Goal: Transaction & Acquisition: Book appointment/travel/reservation

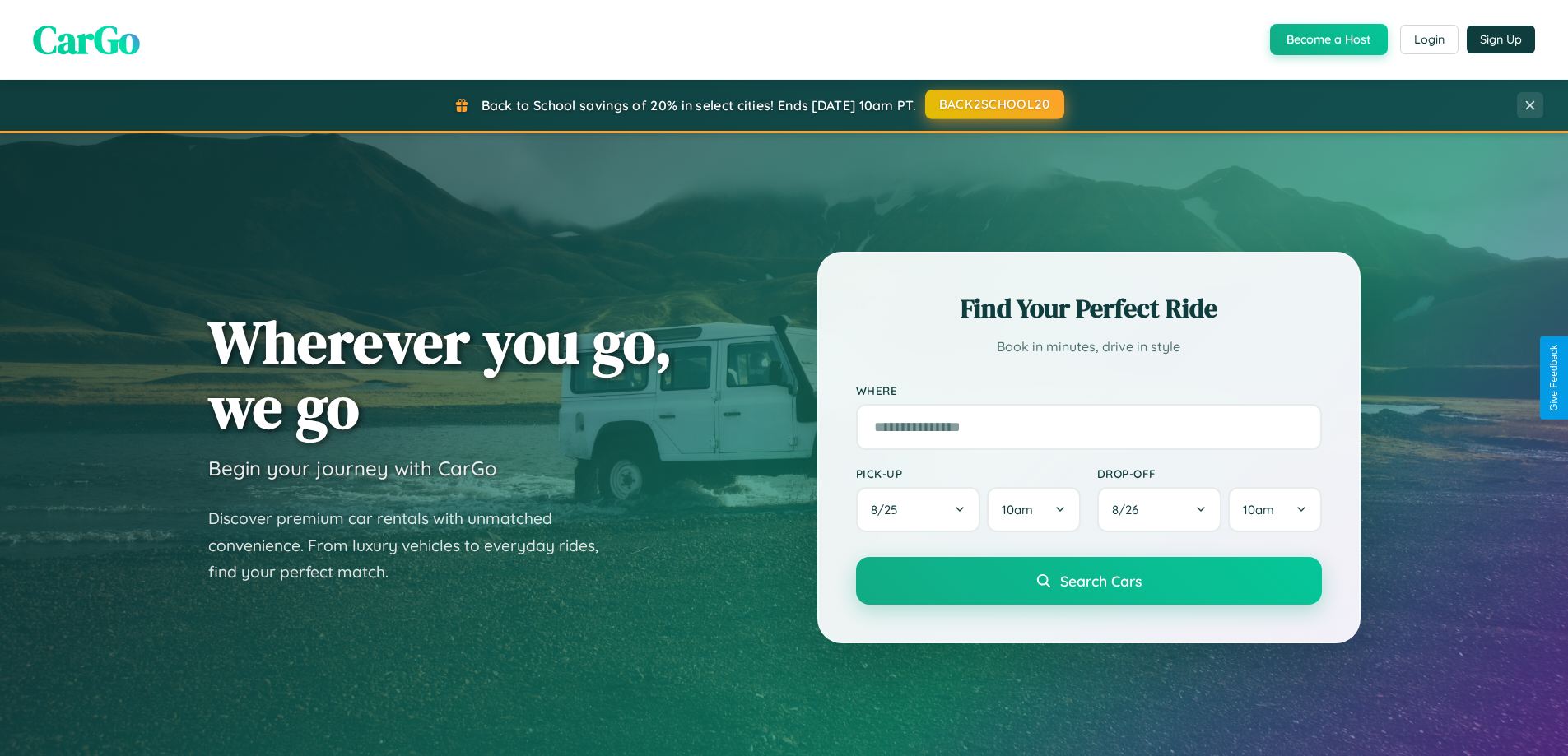
click at [994, 105] on button "BACK2SCHOOL20" at bounding box center [994, 105] width 139 height 30
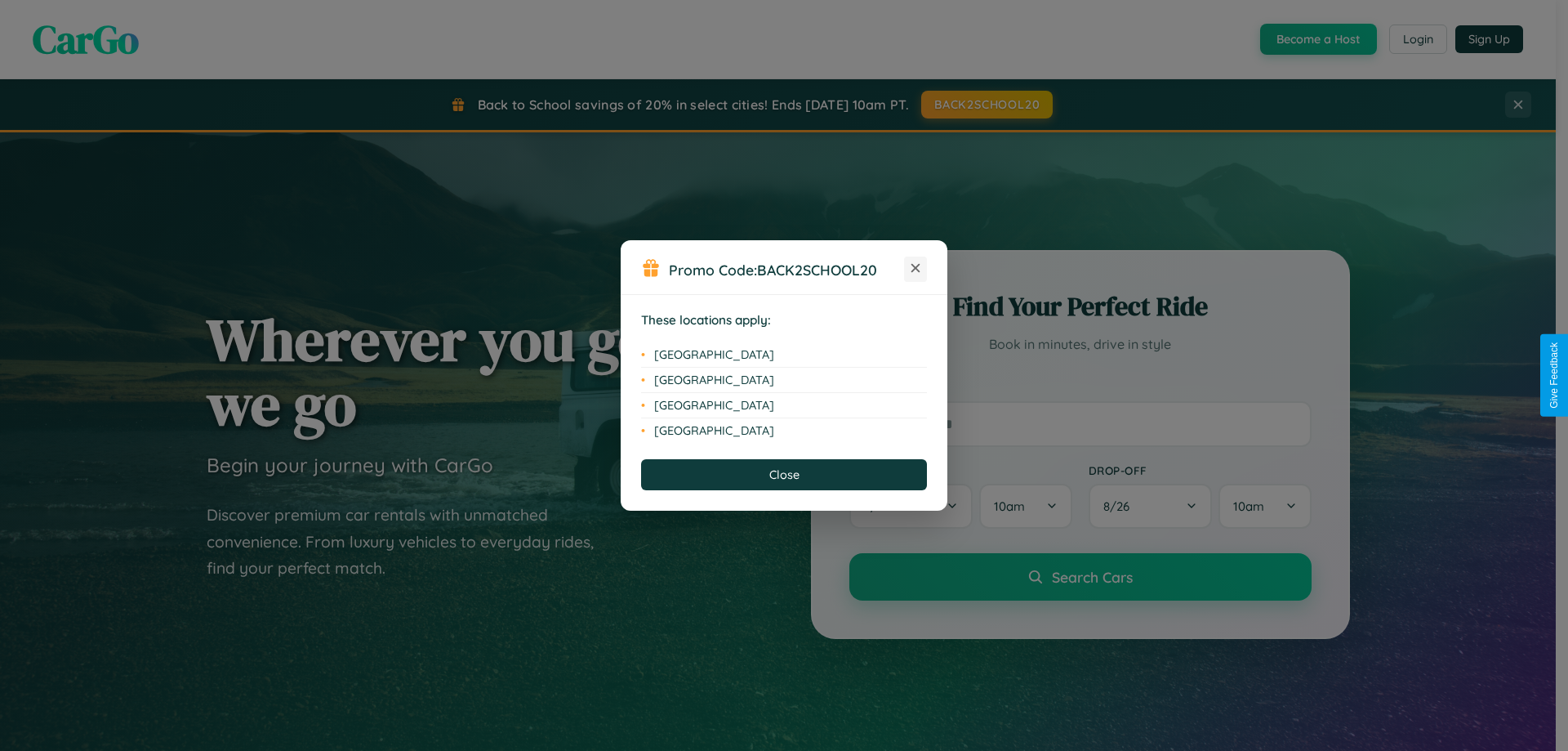
click at [915, 269] on icon at bounding box center [915, 268] width 9 height 9
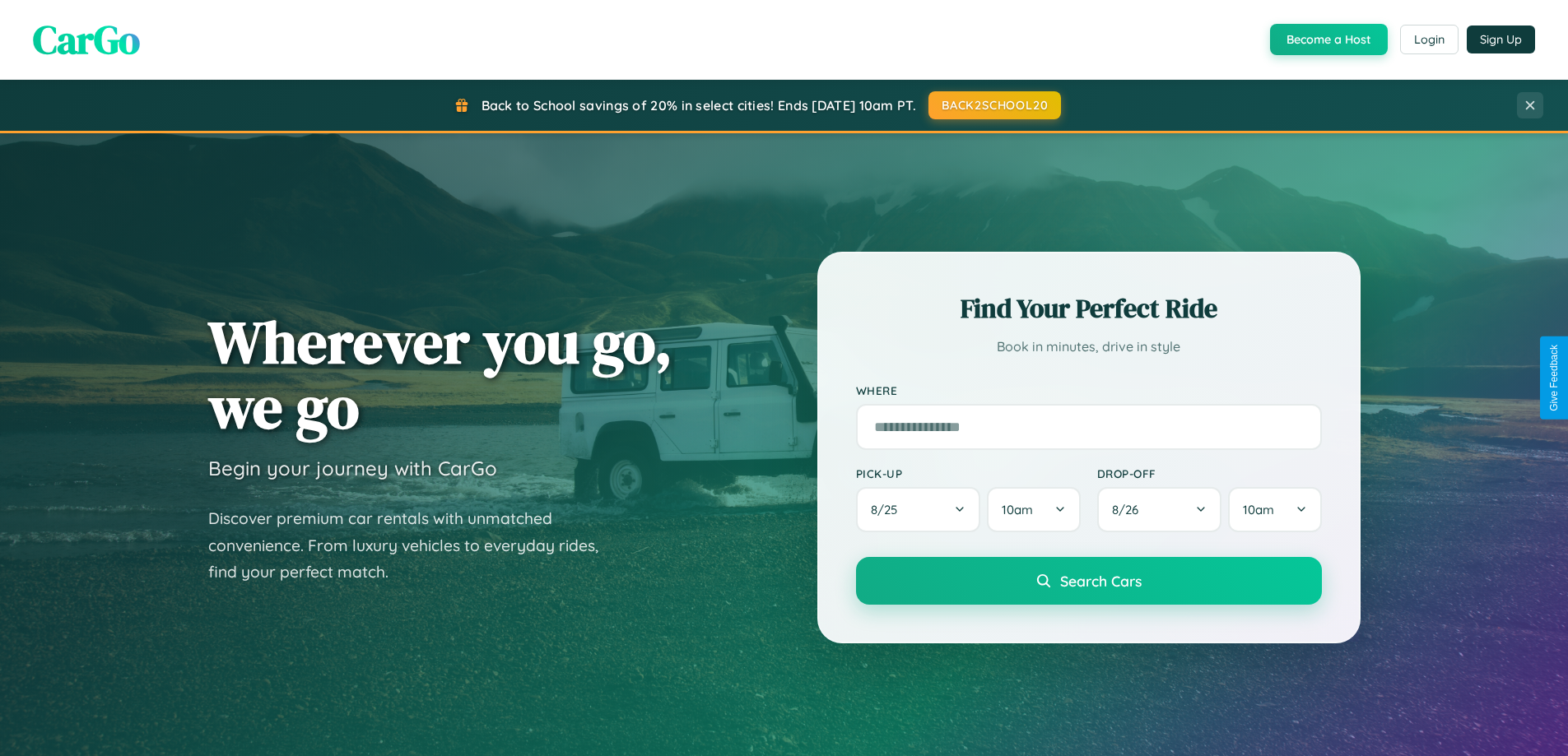
scroll to position [3166, 0]
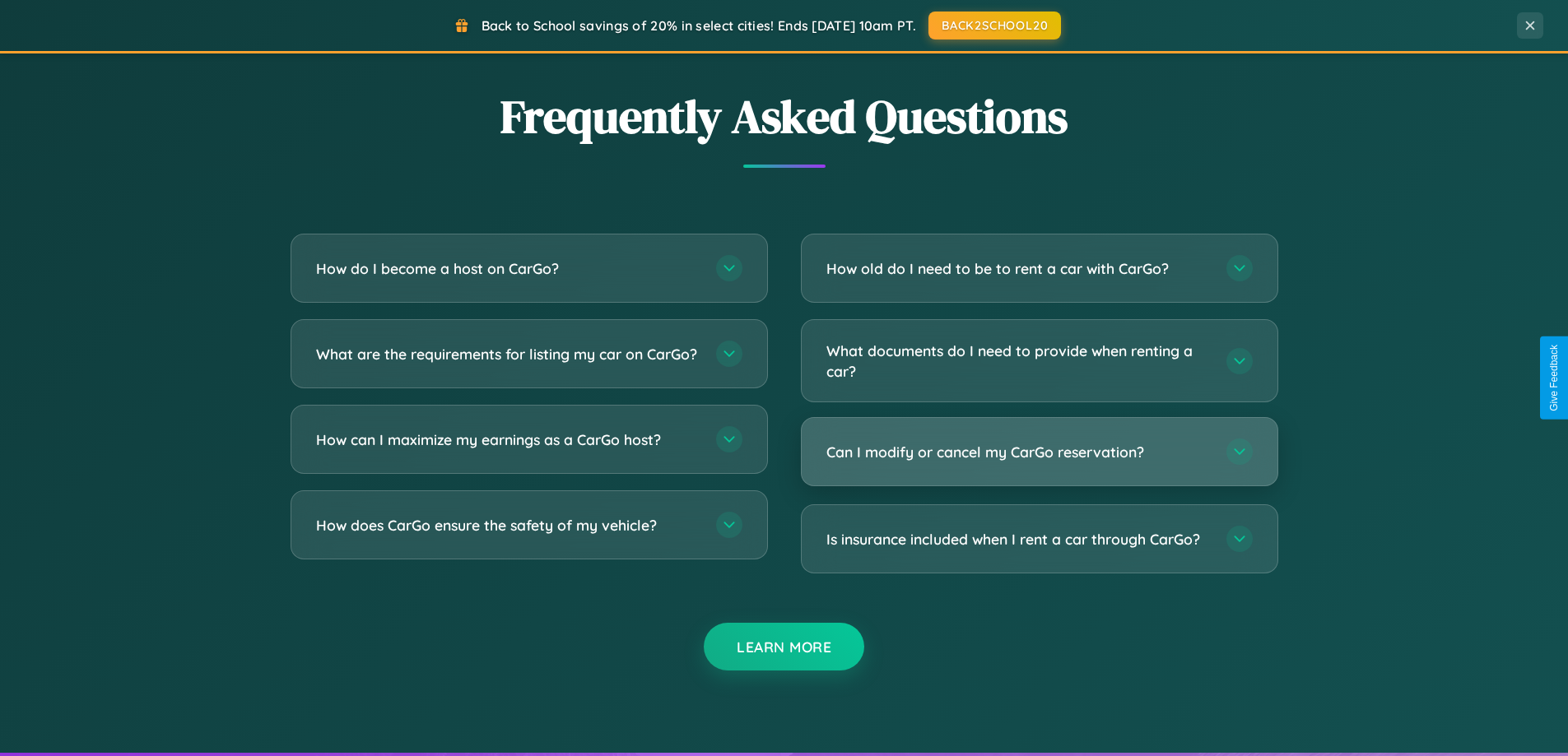
click at [1038, 452] on h3 "Can I modify or cancel my CarGo reservation?" at bounding box center [1018, 451] width 383 height 21
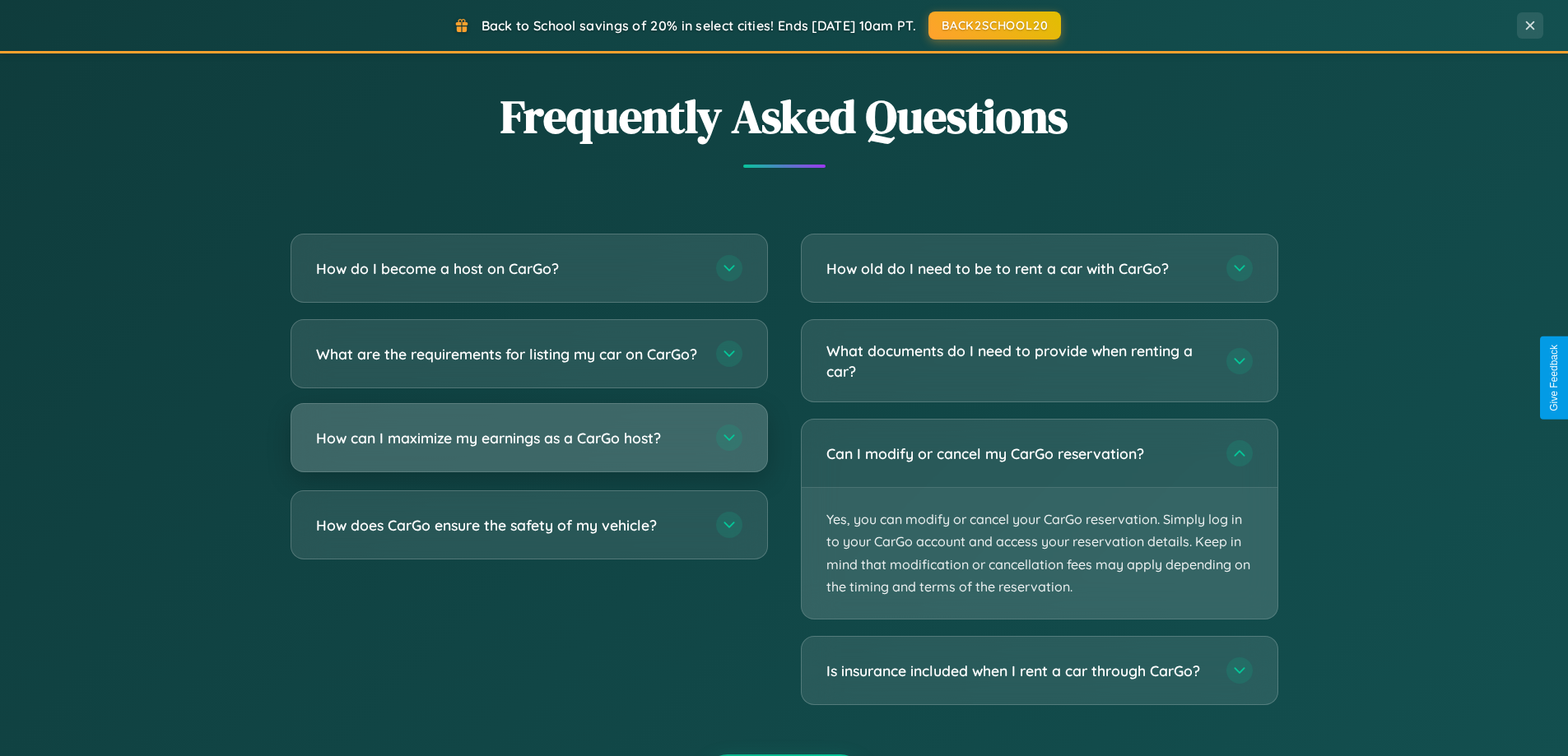
click at [528, 448] on h3 "How can I maximize my earnings as a CarGo host?" at bounding box center [508, 438] width 383 height 21
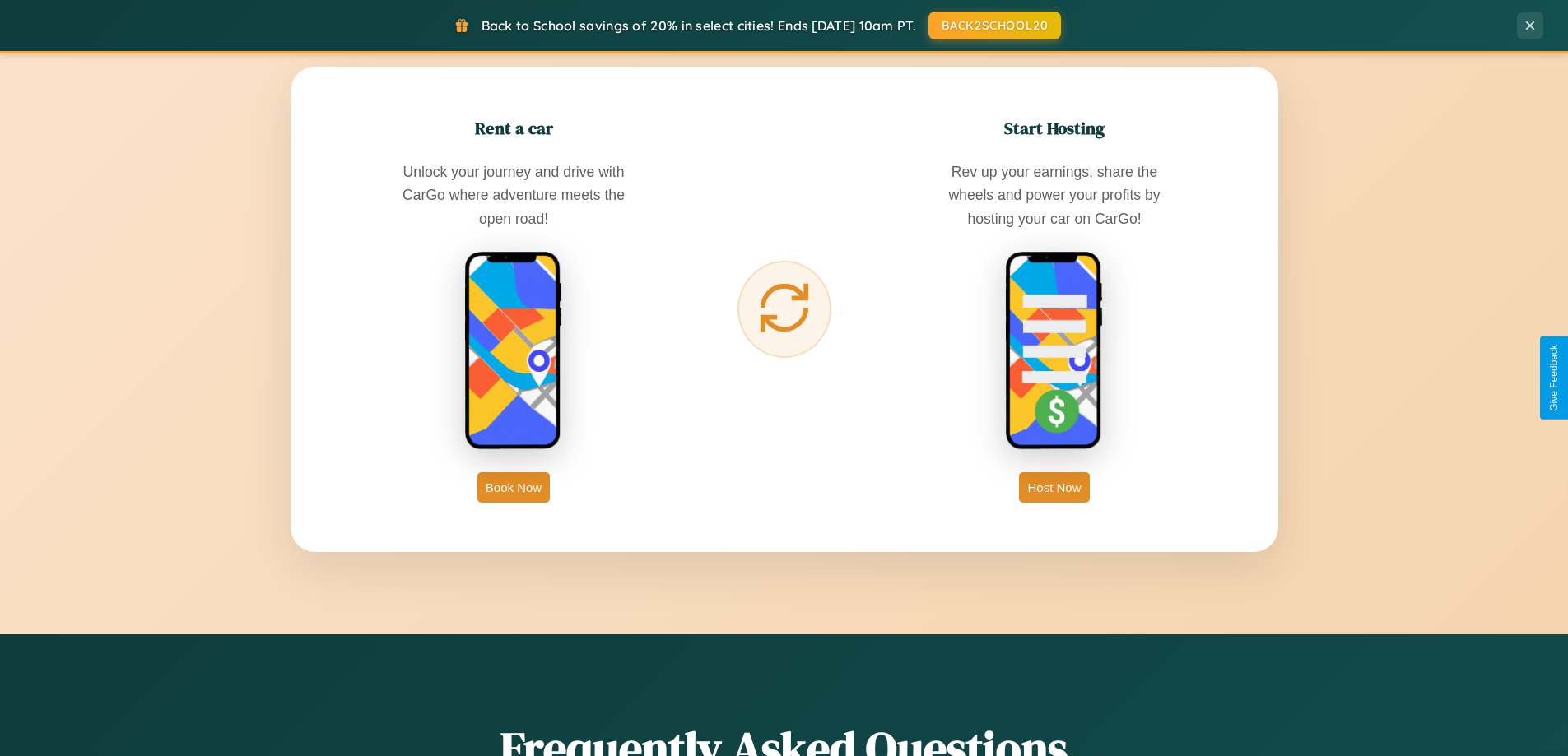
scroll to position [0, 0]
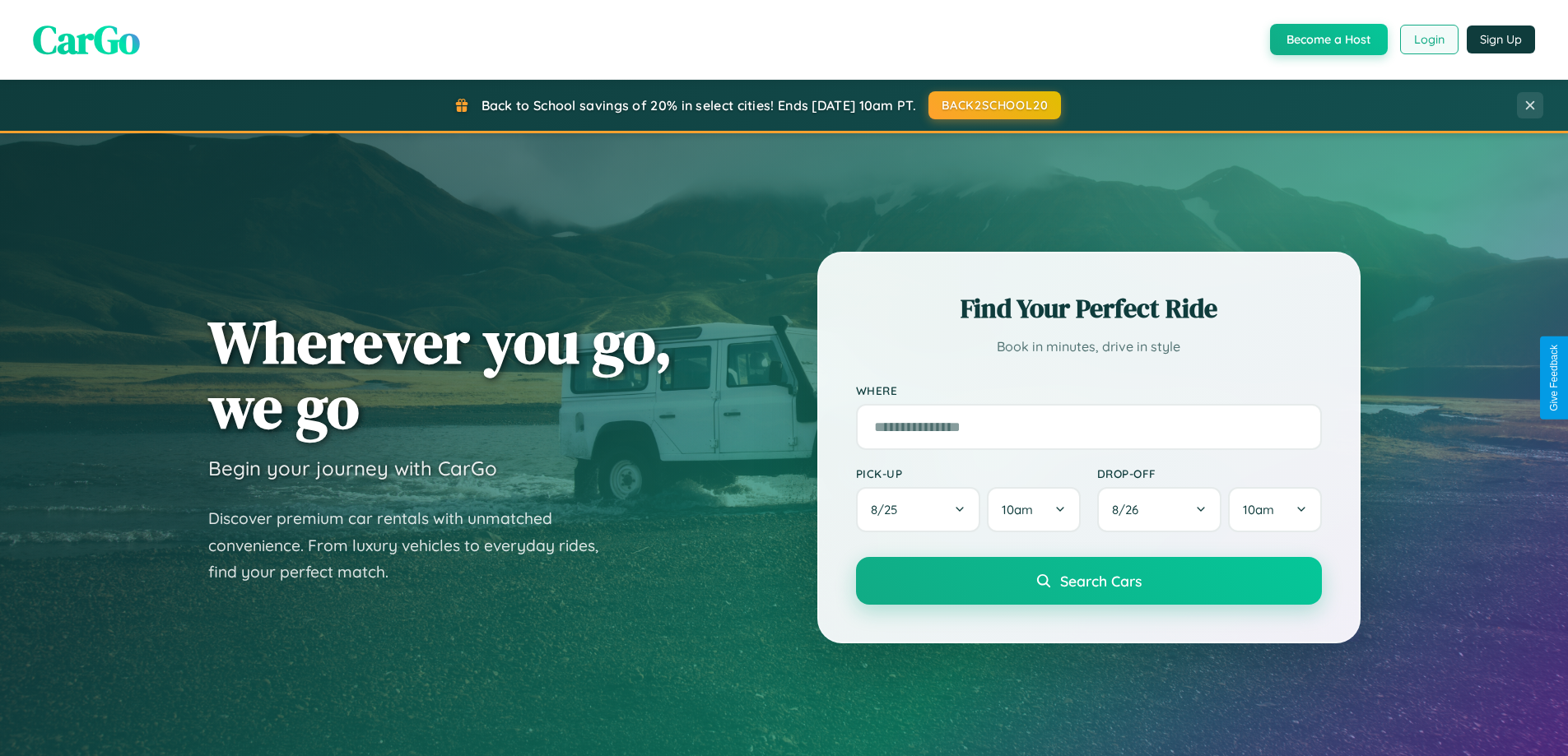
click at [1428, 40] on button "Login" at bounding box center [1429, 40] width 58 height 30
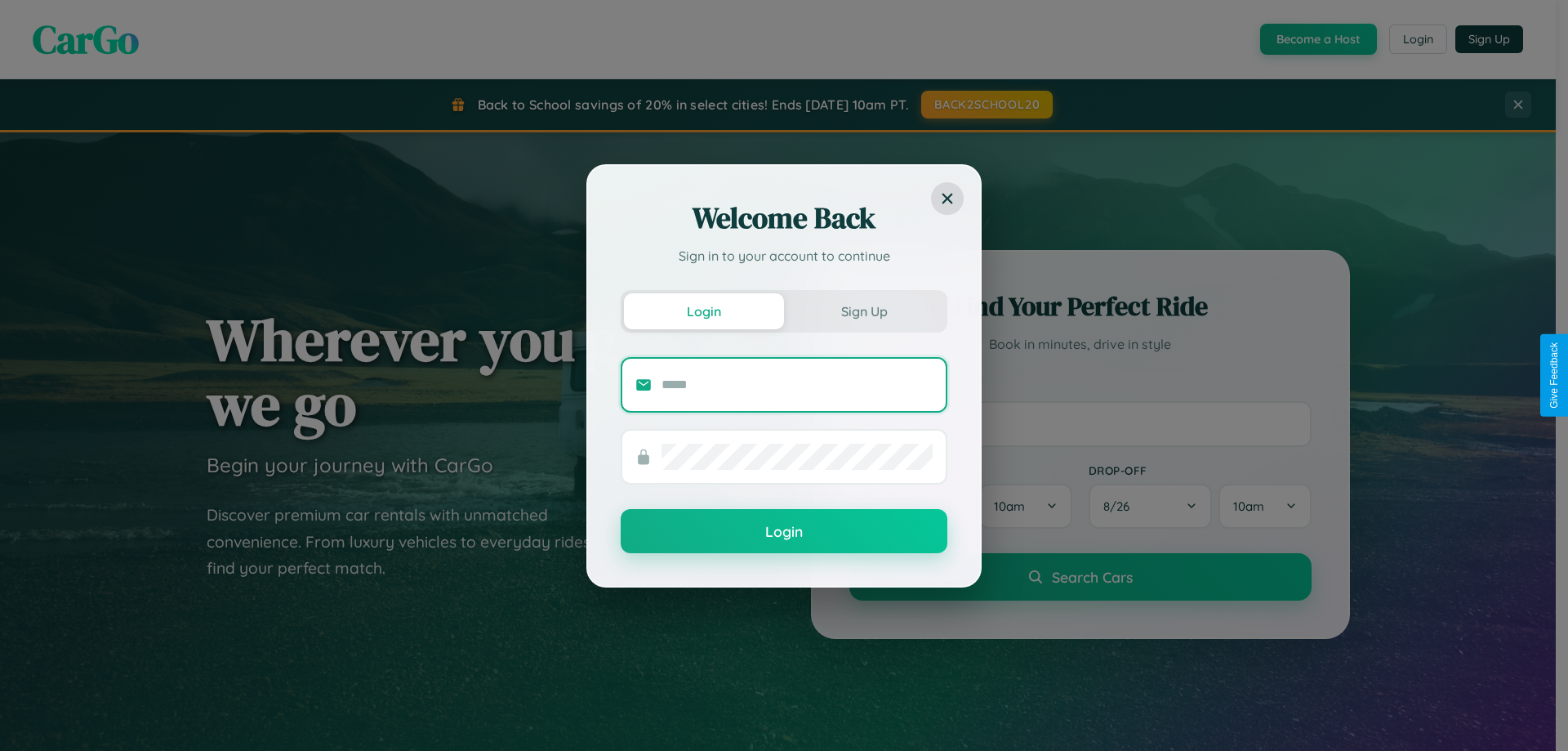
click at [798, 384] on input "text" at bounding box center [797, 385] width 271 height 26
type input "**********"
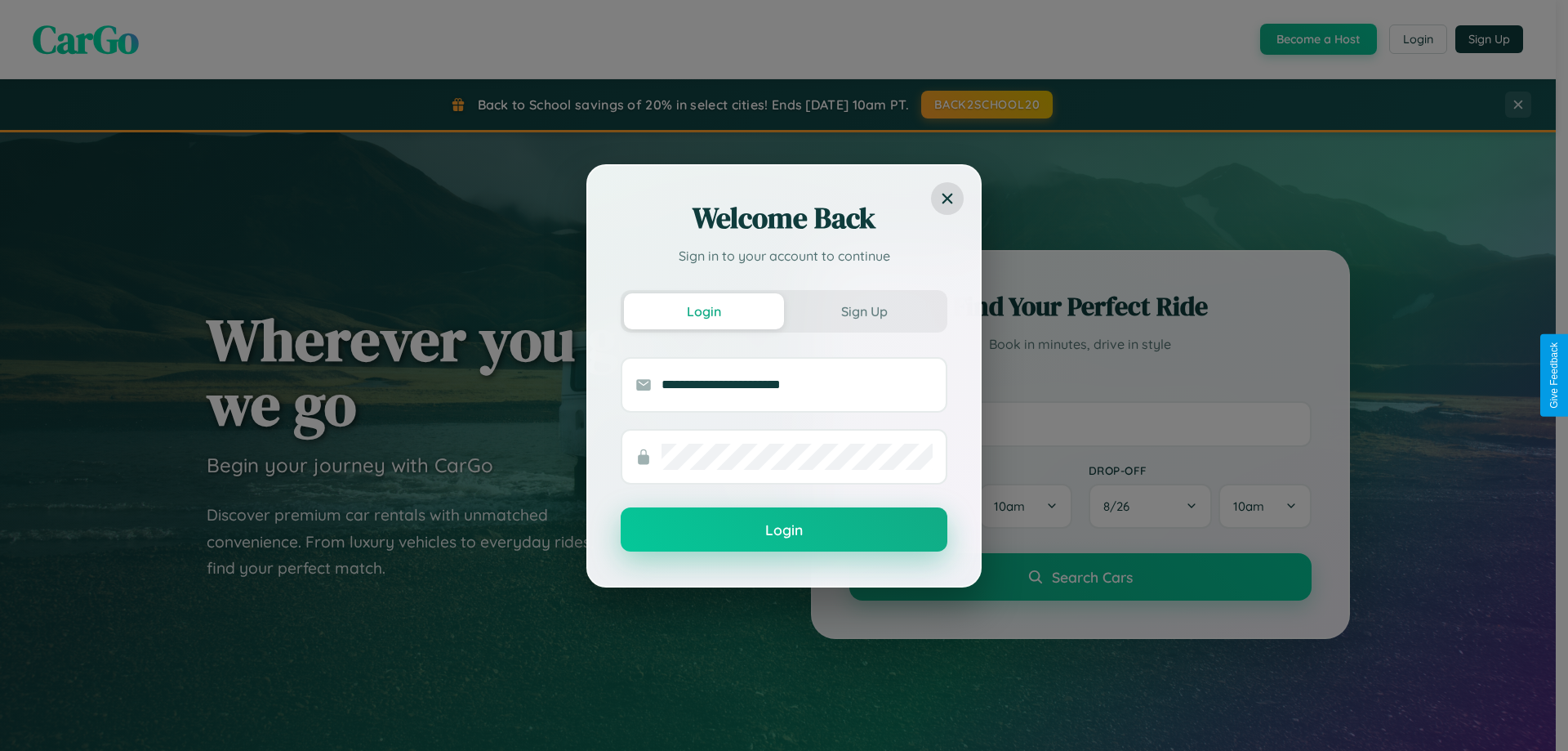
click at [784, 529] on button "Login" at bounding box center [784, 530] width 327 height 45
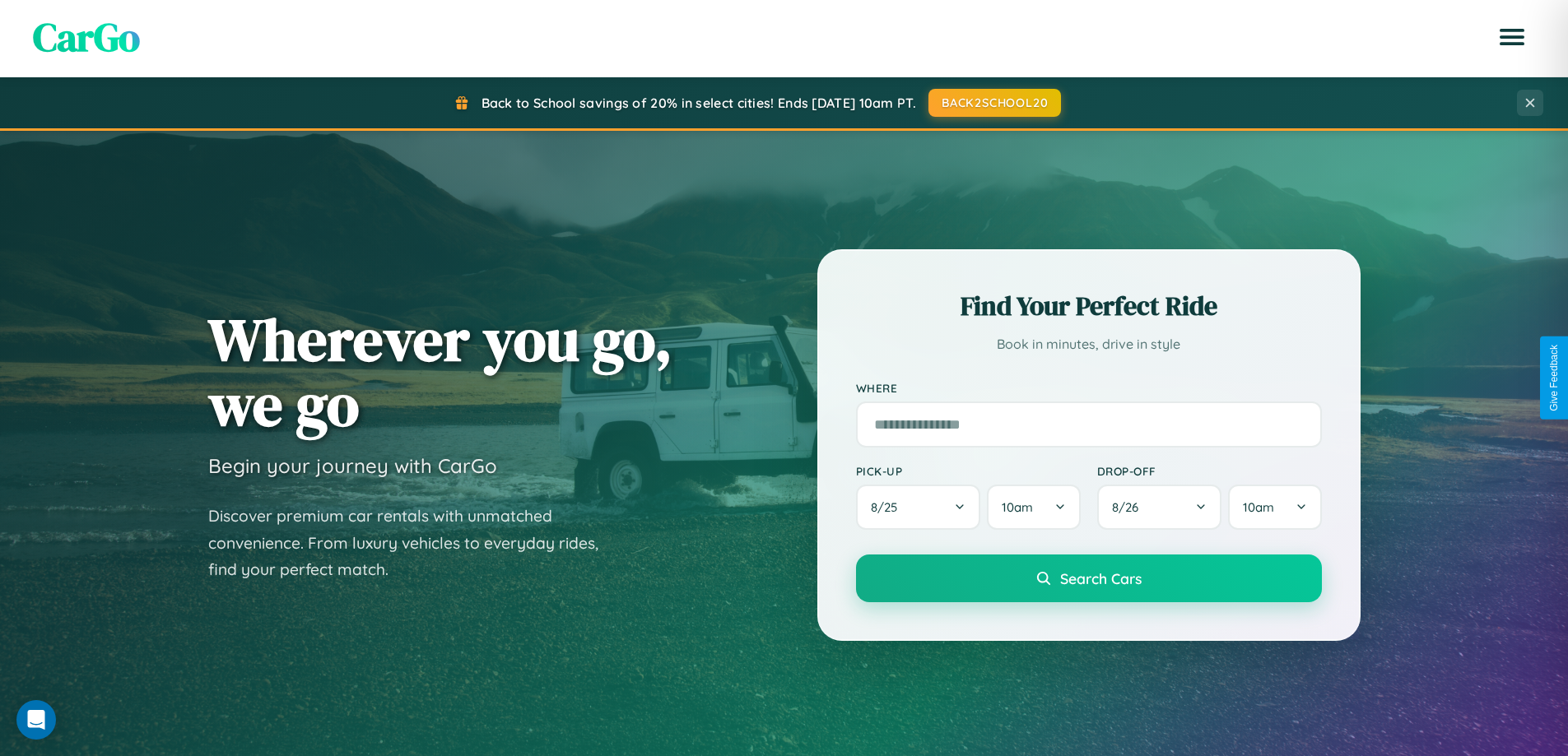
scroll to position [2643, 0]
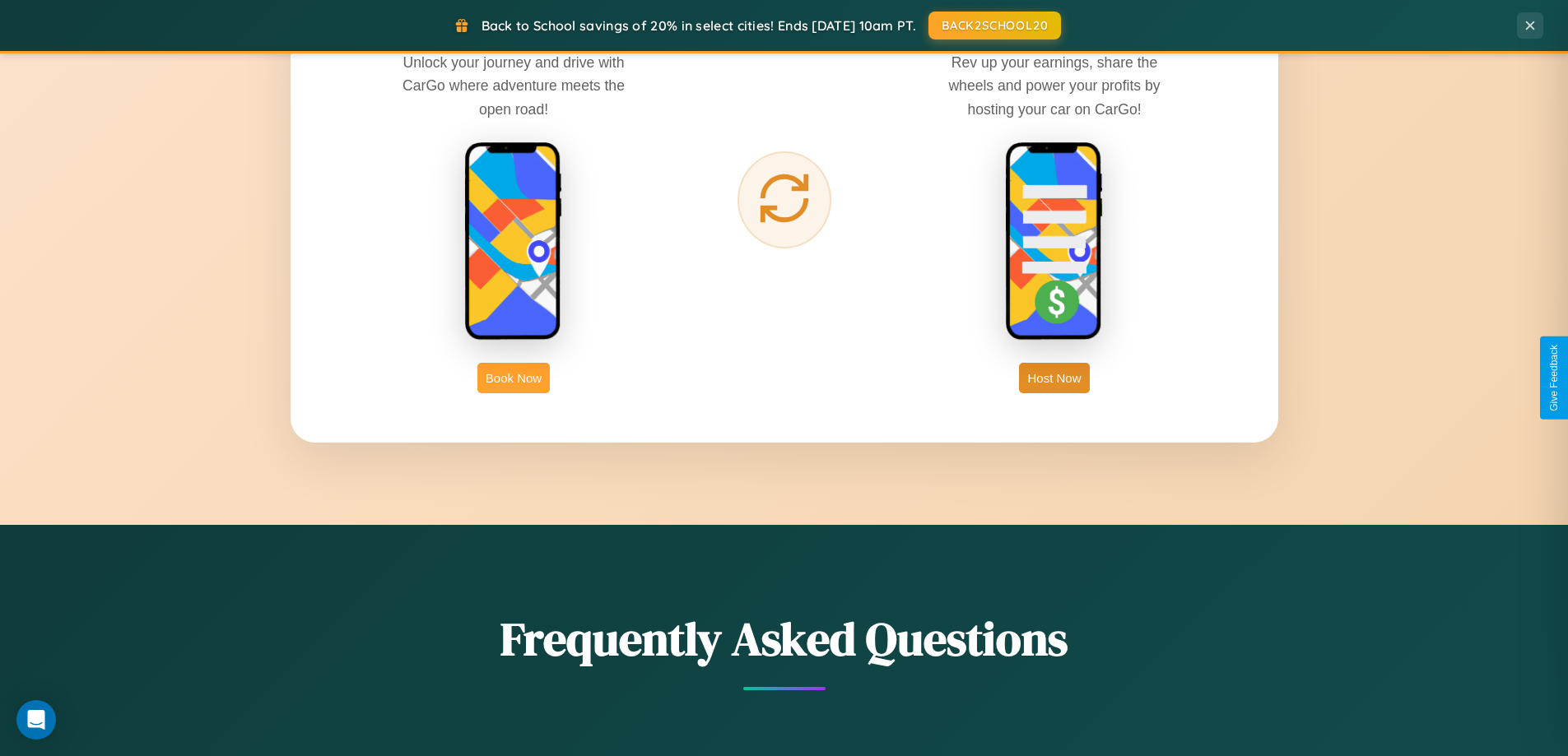
click at [514, 378] on button "Book Now" at bounding box center [513, 378] width 72 height 31
